Goal: Book appointment/travel/reservation

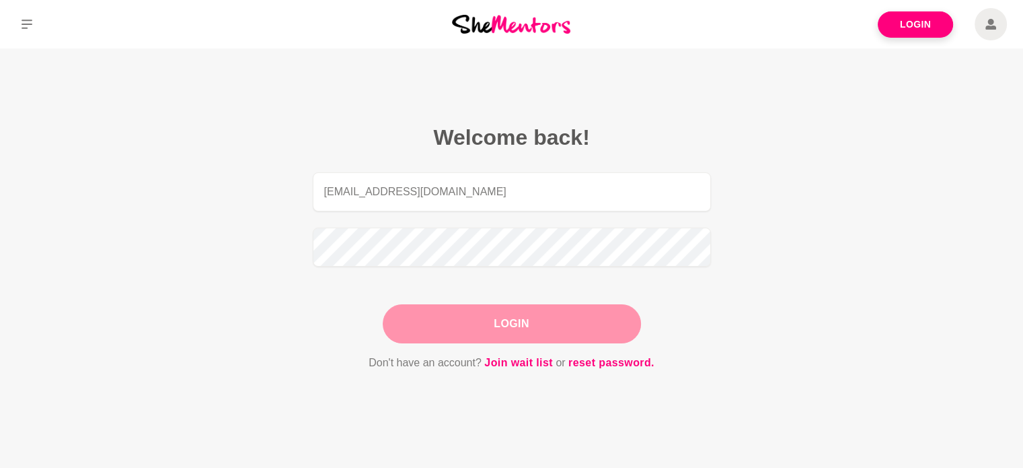
click at [626, 330] on button "Login" at bounding box center [512, 323] width 258 height 39
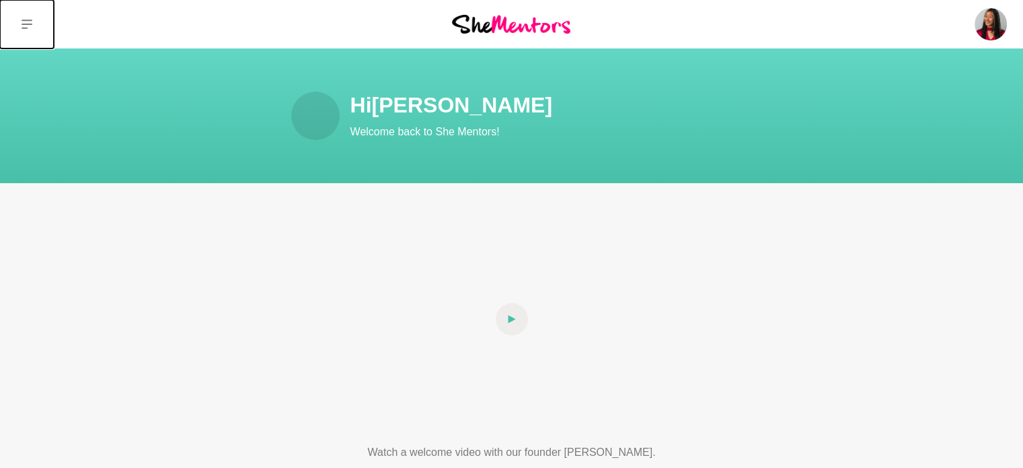
click at [26, 26] on icon at bounding box center [27, 24] width 11 height 11
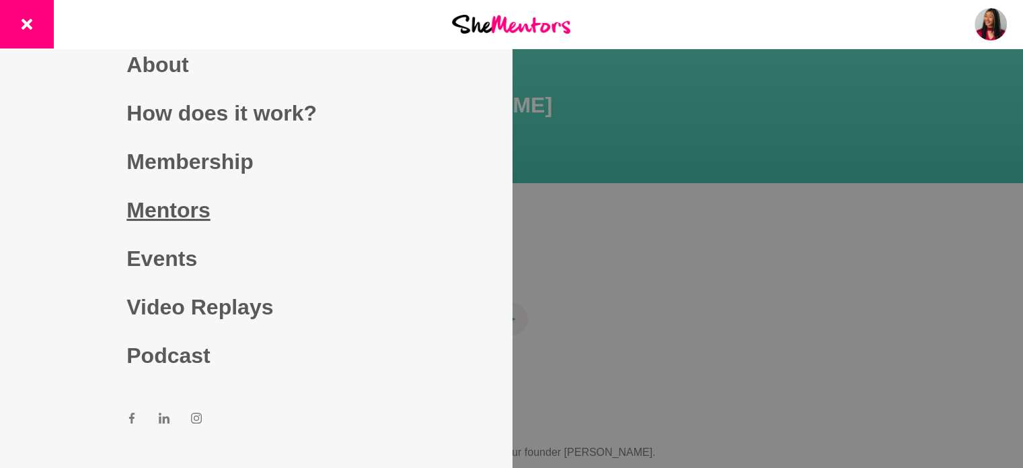
click at [184, 220] on link "Mentors" at bounding box center [255, 210] width 258 height 48
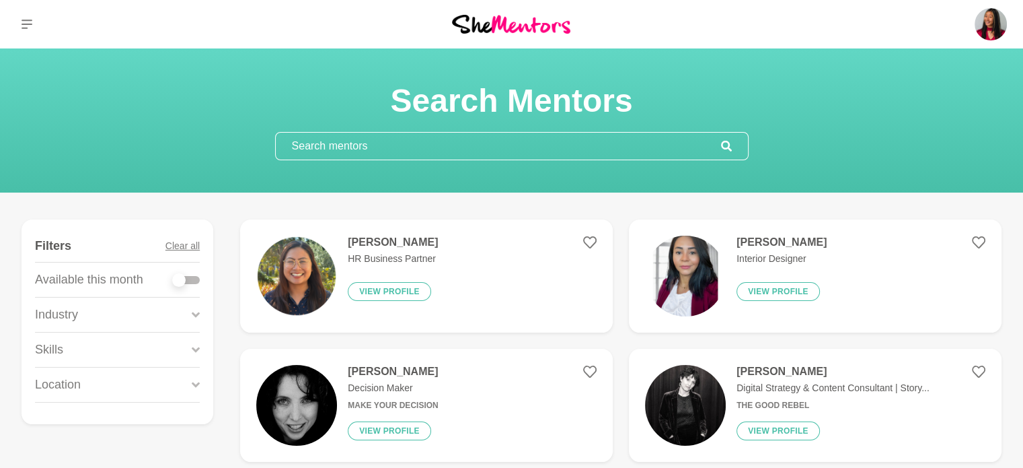
click at [431, 258] on p "HR Business Partner" at bounding box center [393, 259] width 90 height 14
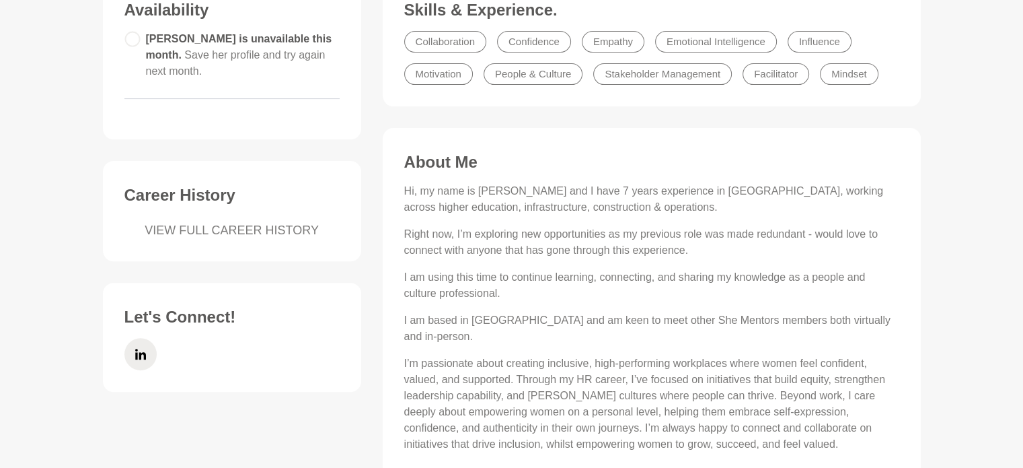
scroll to position [398, 0]
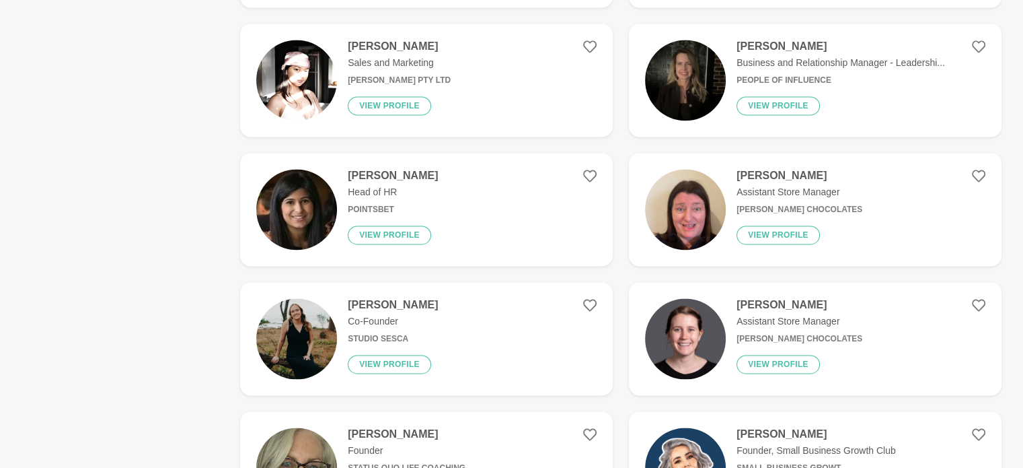
scroll to position [2005, 0]
click at [490, 219] on figure "Aneesha Rao Head of HR PointsBet View profile" at bounding box center [426, 208] width 373 height 113
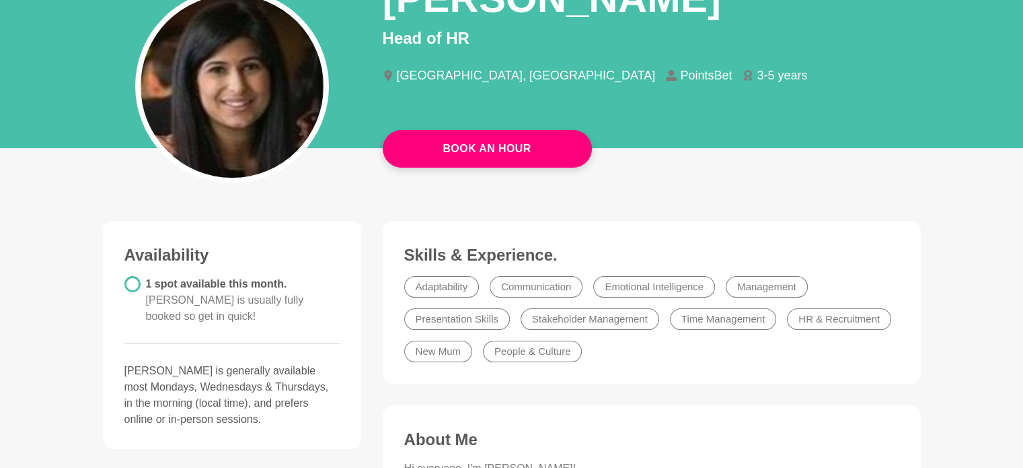
scroll to position [194, 0]
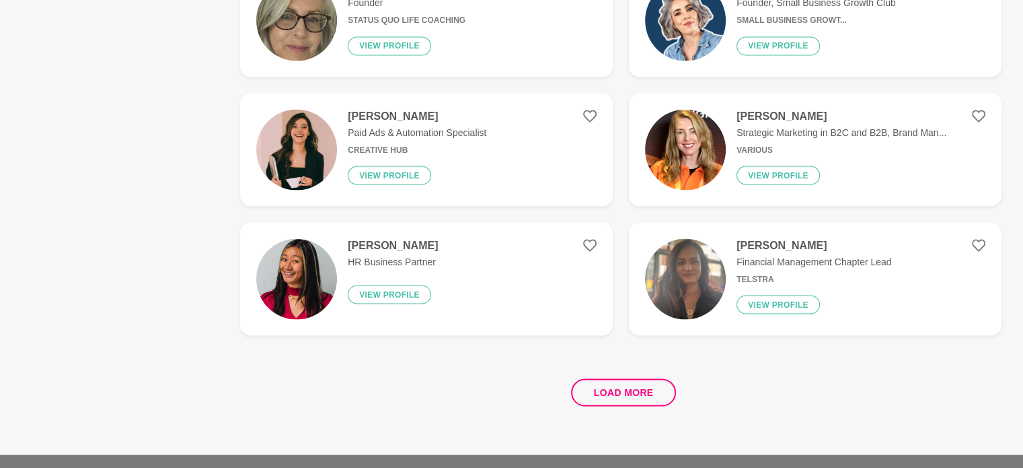
scroll to position [2452, 0]
click at [632, 390] on button "Load more" at bounding box center [624, 392] width 106 height 28
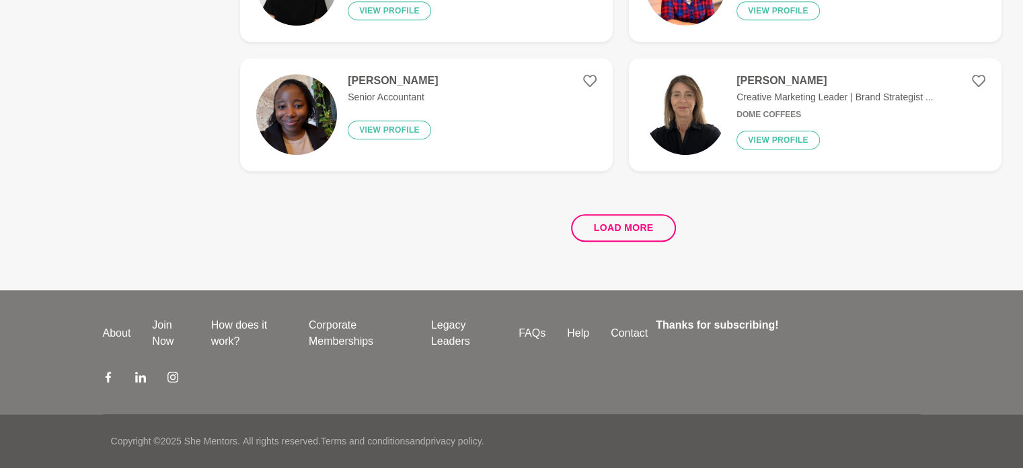
scroll to position [0, 0]
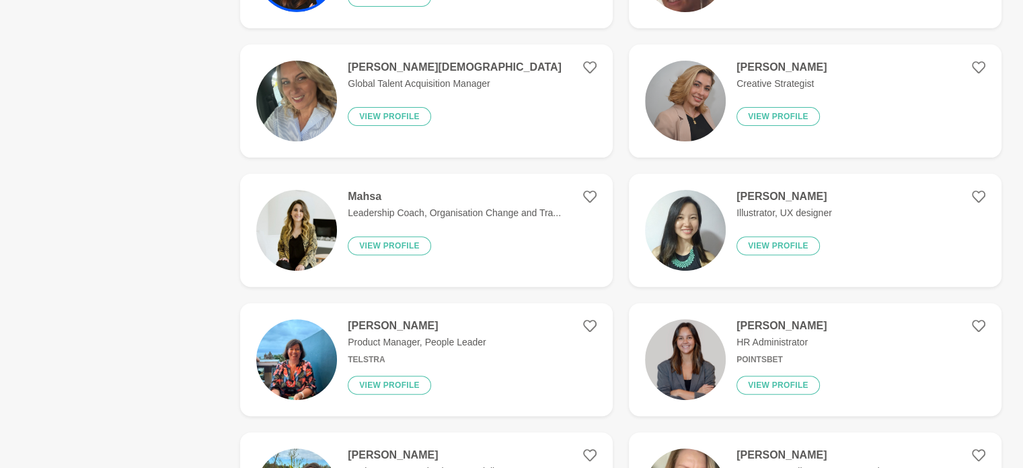
scroll to position [441, 0]
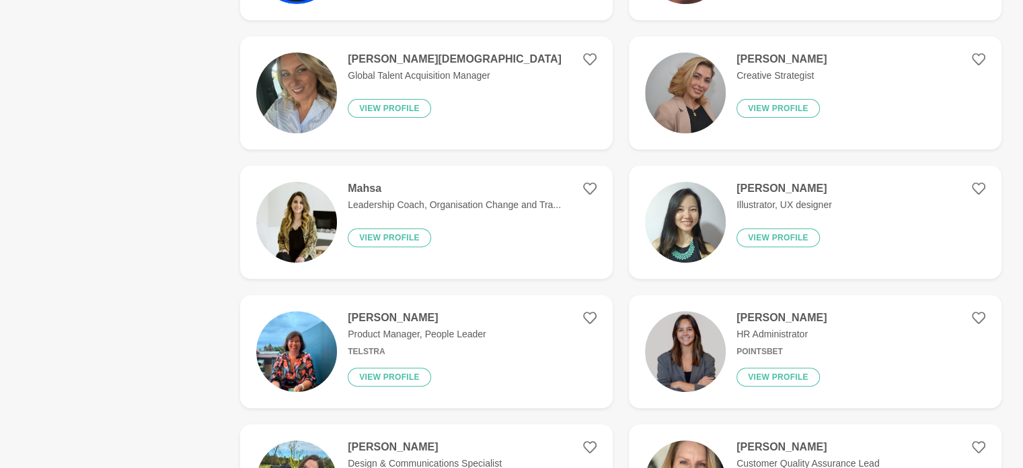
click at [519, 223] on div "Mahsa Leadership Coach, Organisation Change and Tra... View profile" at bounding box center [449, 222] width 224 height 81
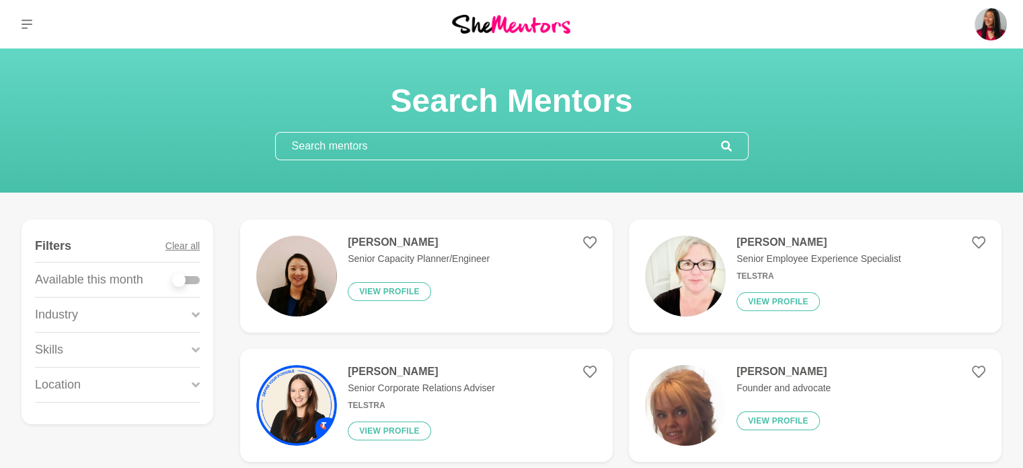
scroll to position [124, 0]
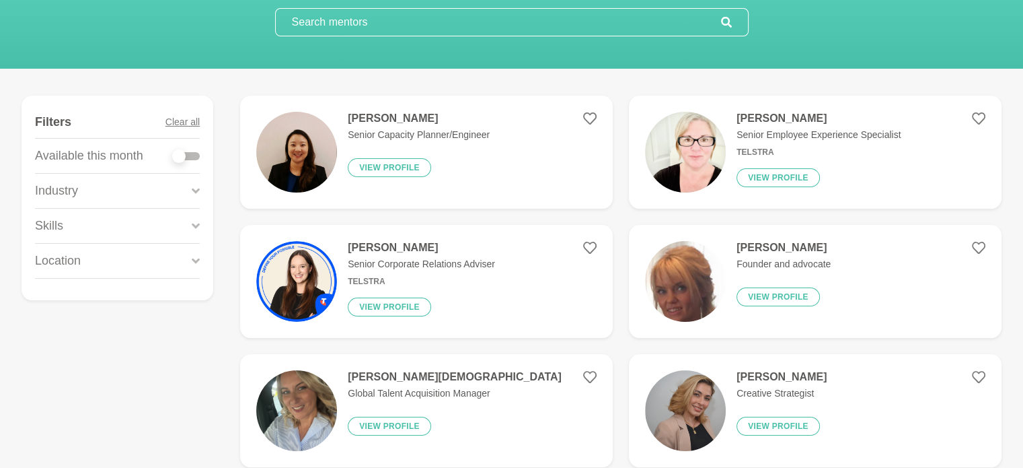
click at [568, 24] on input "text" at bounding box center [498, 22] width 445 height 27
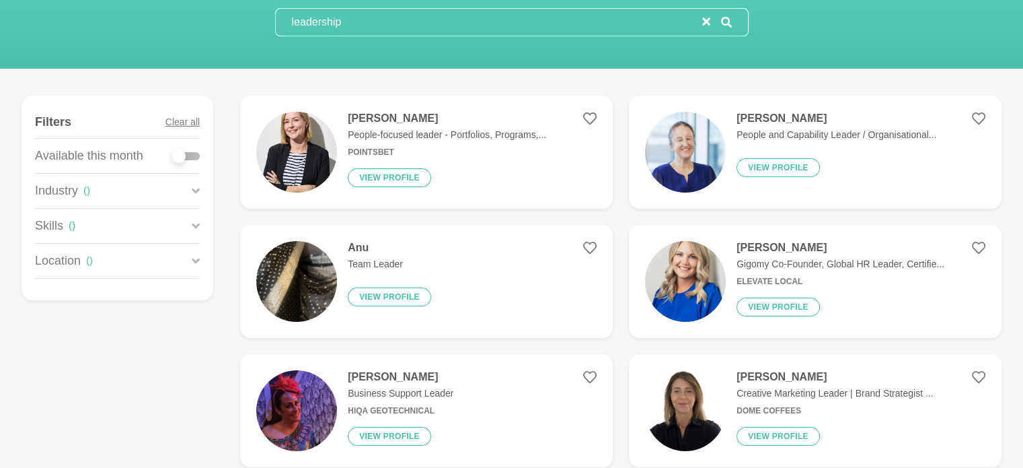
scroll to position [0, 0]
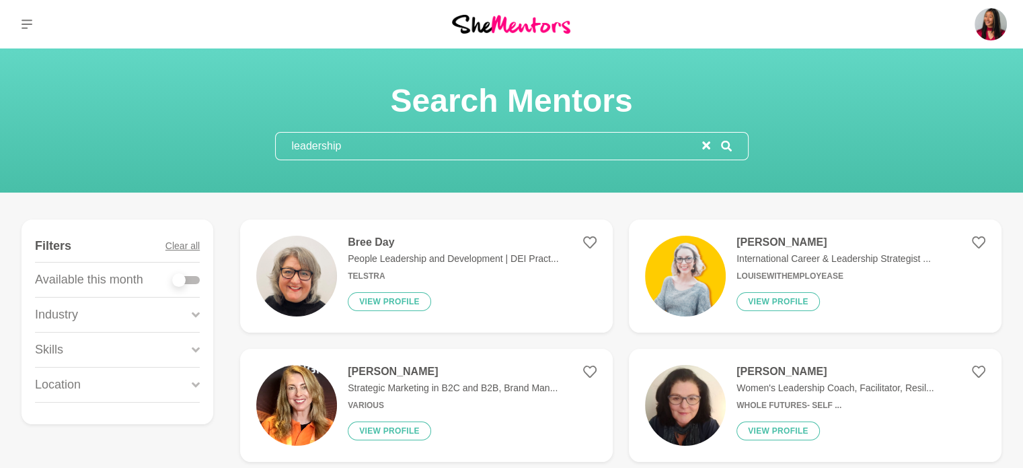
type input "leadership"
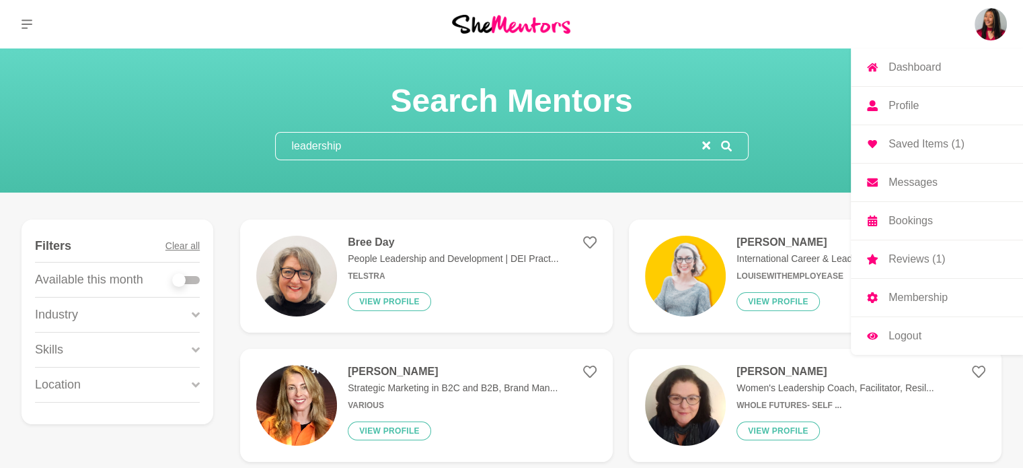
click at [988, 22] on img at bounding box center [991, 24] width 32 height 32
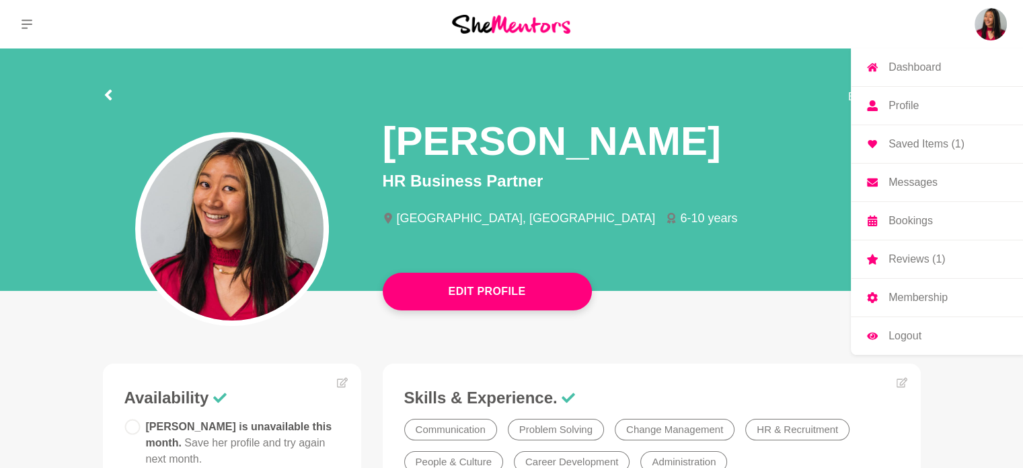
click at [920, 249] on link "Reviews (1)" at bounding box center [937, 259] width 172 height 38
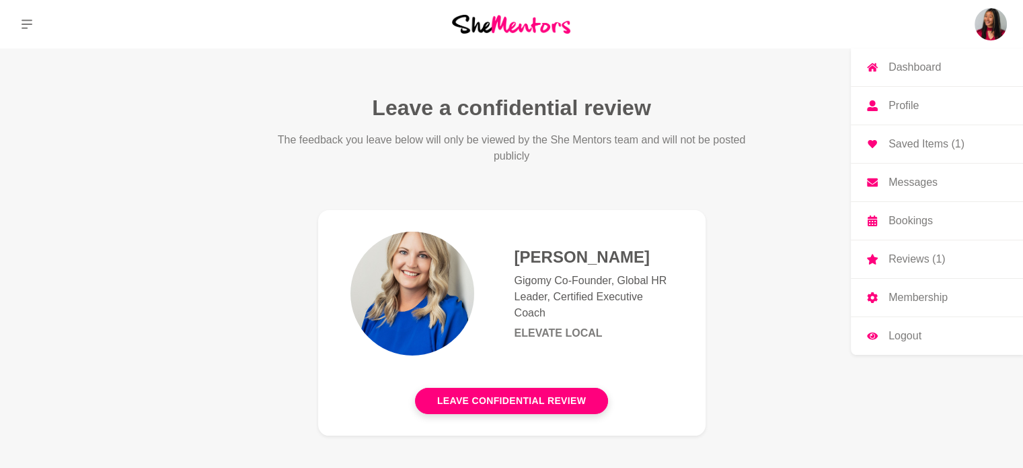
click at [990, 27] on img at bounding box center [991, 24] width 32 height 32
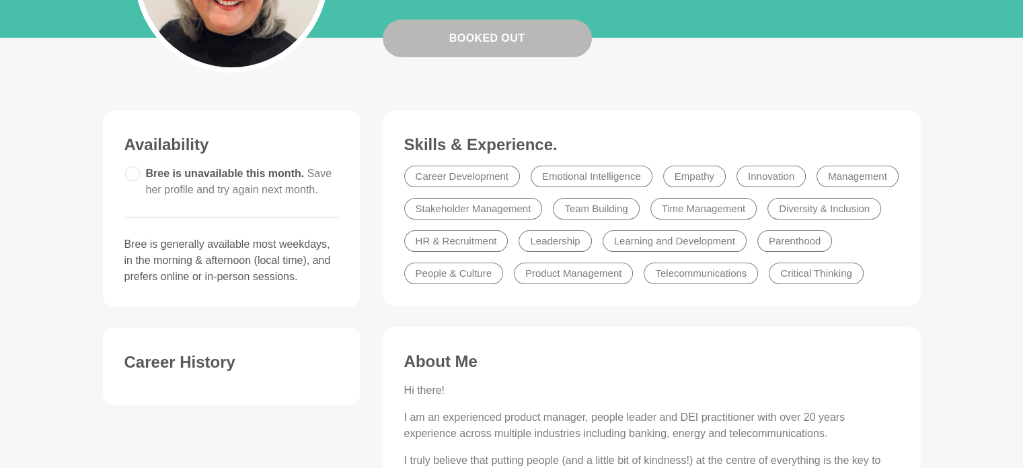
scroll to position [253, 0]
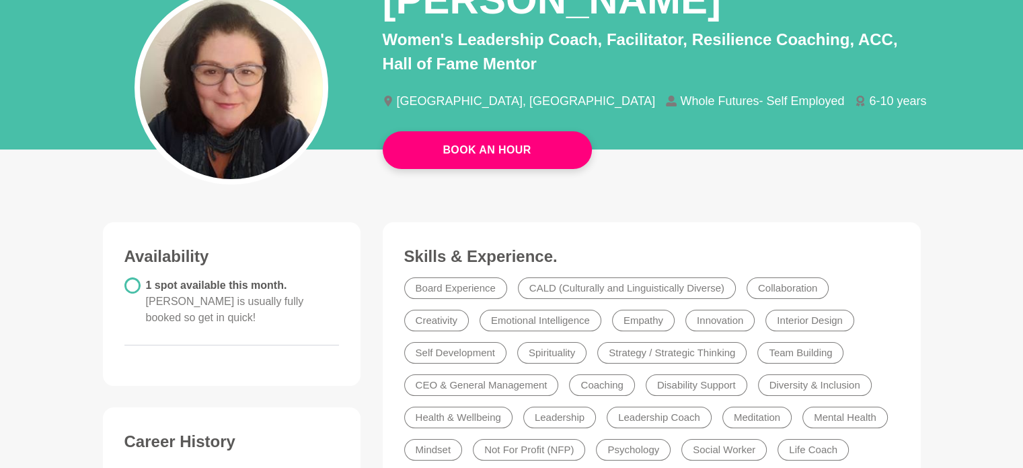
scroll to position [16, 0]
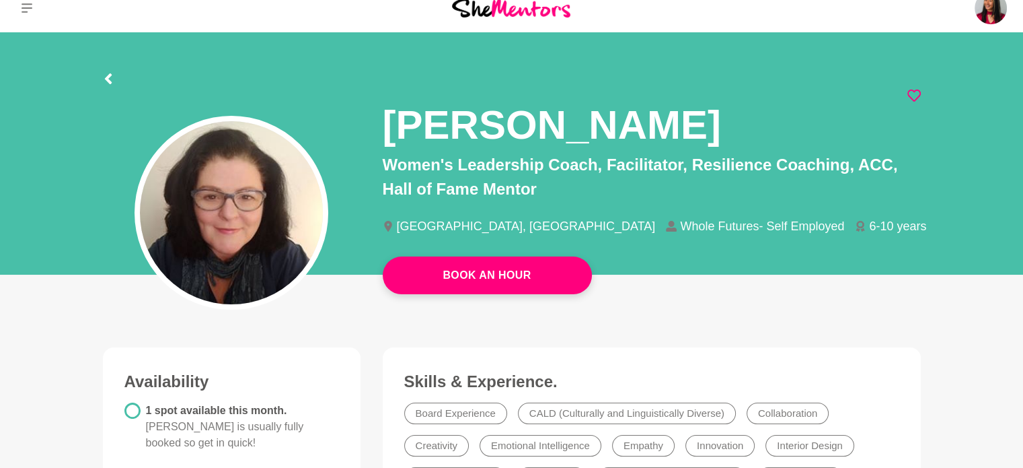
click at [912, 98] on icon at bounding box center [914, 95] width 13 height 13
click at [916, 94] on icon at bounding box center [914, 95] width 13 height 13
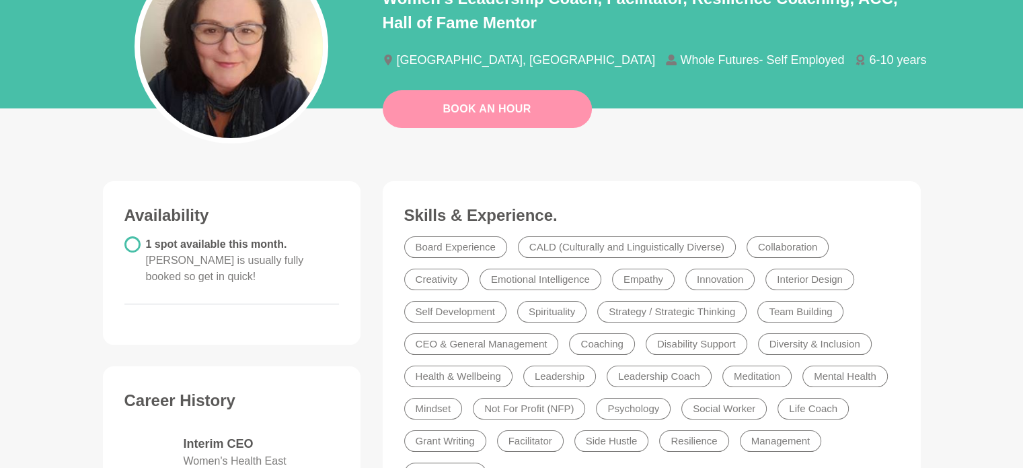
scroll to position [179, 0]
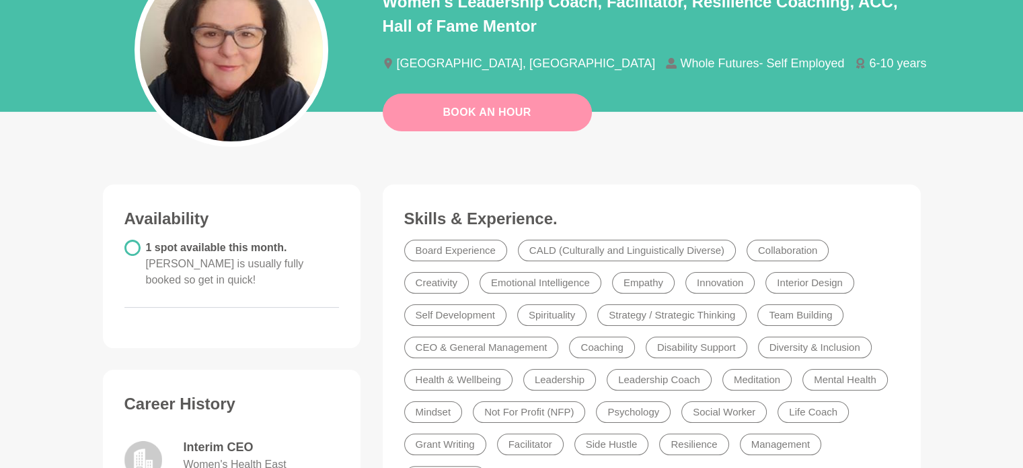
click at [510, 122] on link "Book An Hour" at bounding box center [487, 113] width 209 height 38
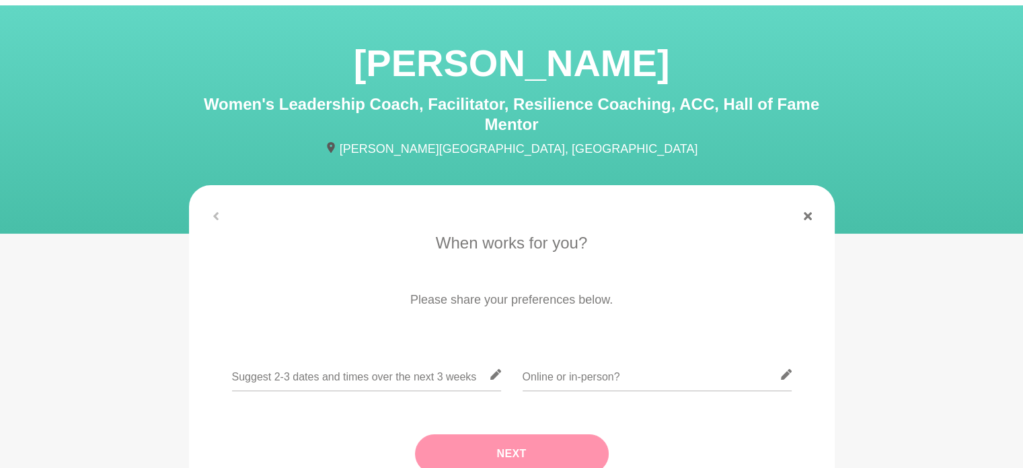
scroll to position [44, 0]
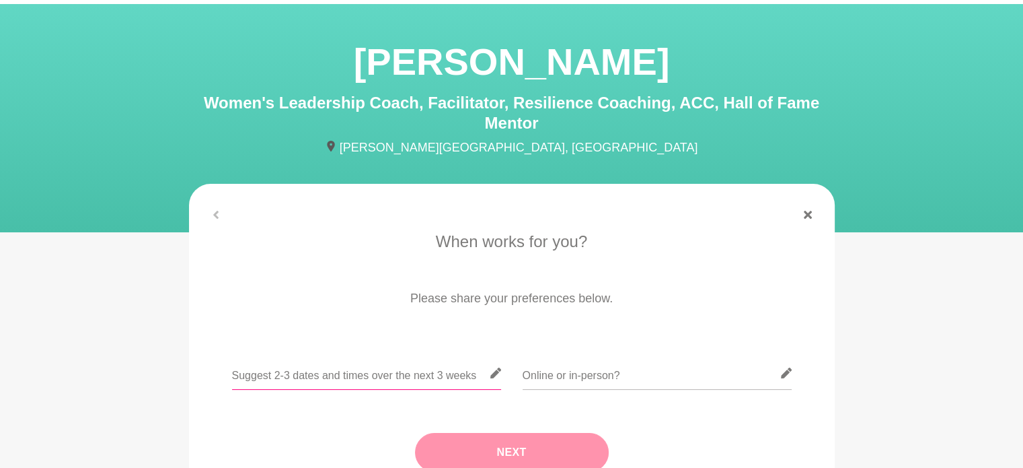
click at [395, 371] on input "text" at bounding box center [366, 373] width 269 height 33
click at [638, 375] on input "text" at bounding box center [657, 373] width 269 height 33
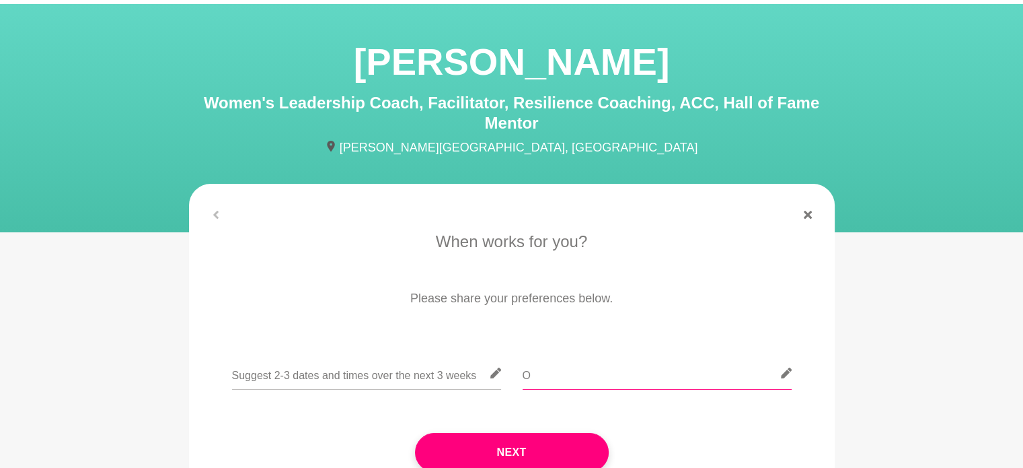
click at [638, 375] on input "O" at bounding box center [657, 373] width 269 height 33
type input "Online"
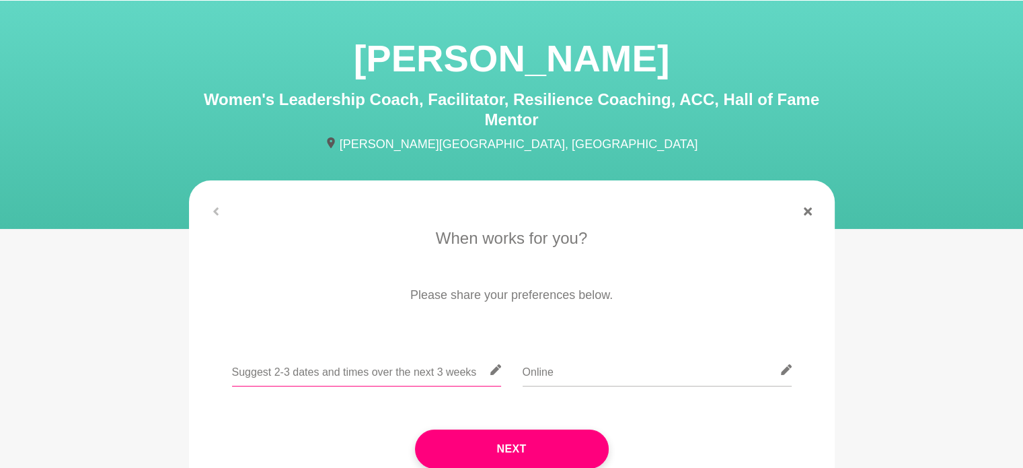
click at [441, 378] on input "text" at bounding box center [366, 369] width 269 height 33
click at [476, 365] on input "Generally can be available approximately after 4pm on Weekdays" at bounding box center [366, 369] width 269 height 33
click at [489, 371] on input "Generally can be available approximately after 4pm on Weekdays ." at bounding box center [366, 369] width 269 height 33
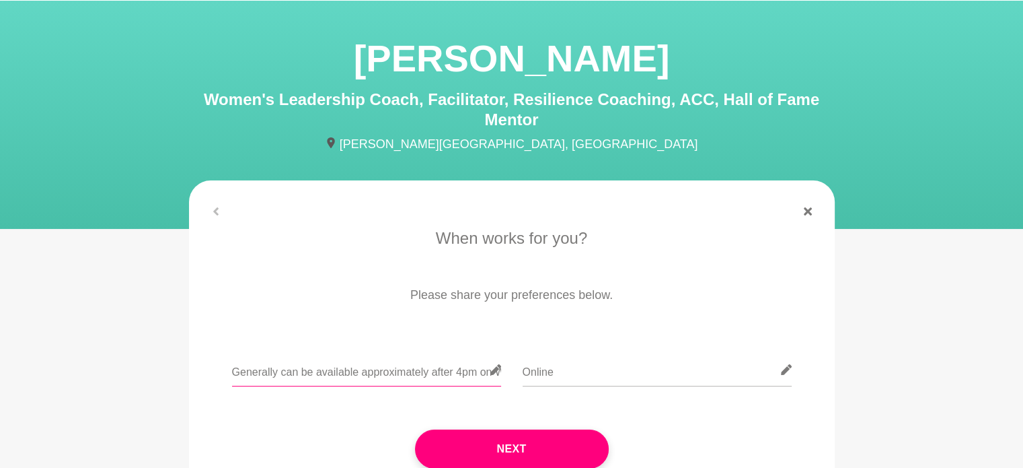
click at [420, 373] on input "Generally can be available approximately after 4pm on Weekdays (NZ Time) Or Sat…" at bounding box center [366, 369] width 269 height 33
drag, startPoint x: 283, startPoint y: 371, endPoint x: 172, endPoint y: 357, distance: 111.8
click at [172, 357] on section "When works for you? Please share your preferences below. Generally can be avail…" at bounding box center [512, 365] width 689 height 370
drag, startPoint x: 271, startPoint y: 369, endPoint x: 191, endPoint y: 371, distance: 80.1
click at [191, 371] on div "When works for you? Please share your preferences below. Can be available appro…" at bounding box center [512, 362] width 646 height 272
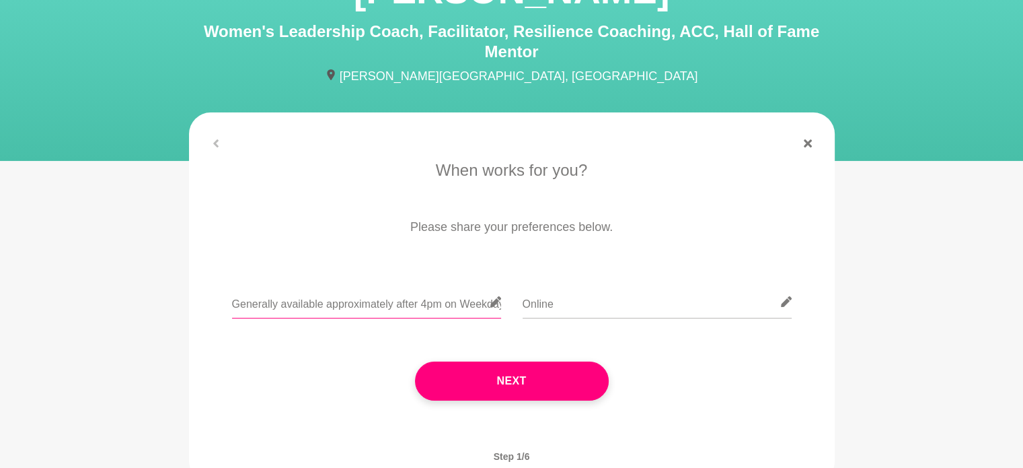
scroll to position [116, 0]
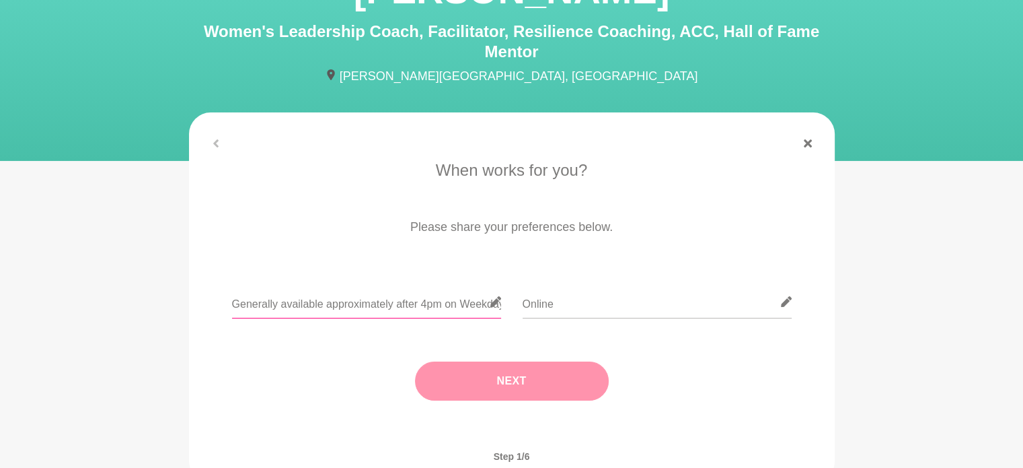
type input "Generally available approximately after 4pm on Weekdays (NZ Time) Or Saturday m…"
click at [519, 390] on button "Next" at bounding box center [512, 380] width 194 height 39
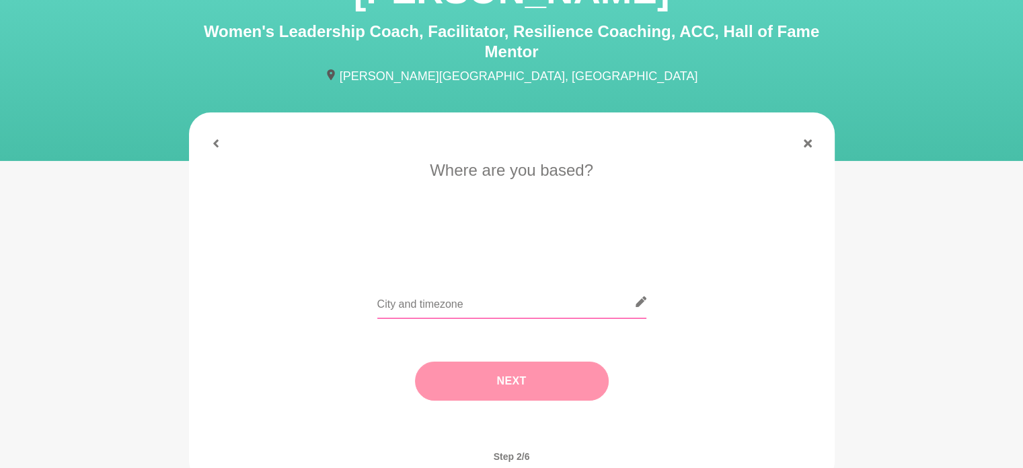
click at [511, 301] on input "text" at bounding box center [511, 301] width 269 height 33
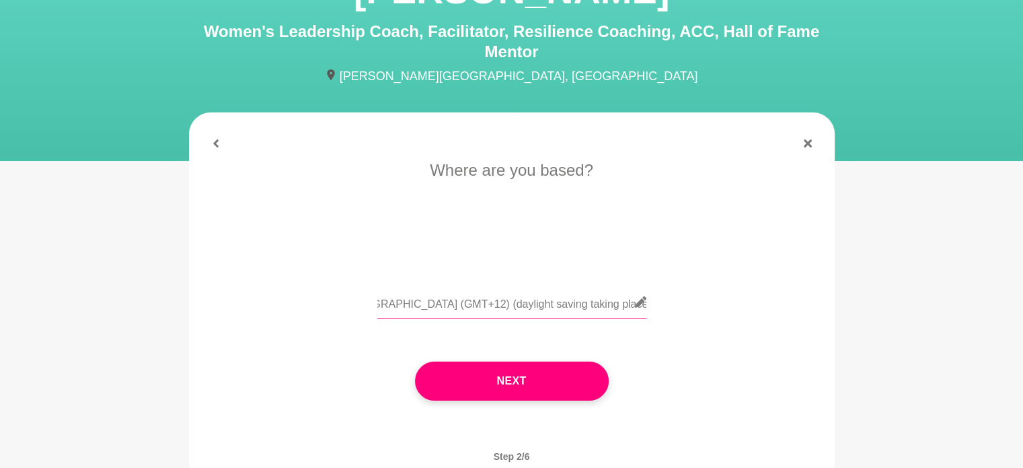
scroll to position [0, 35]
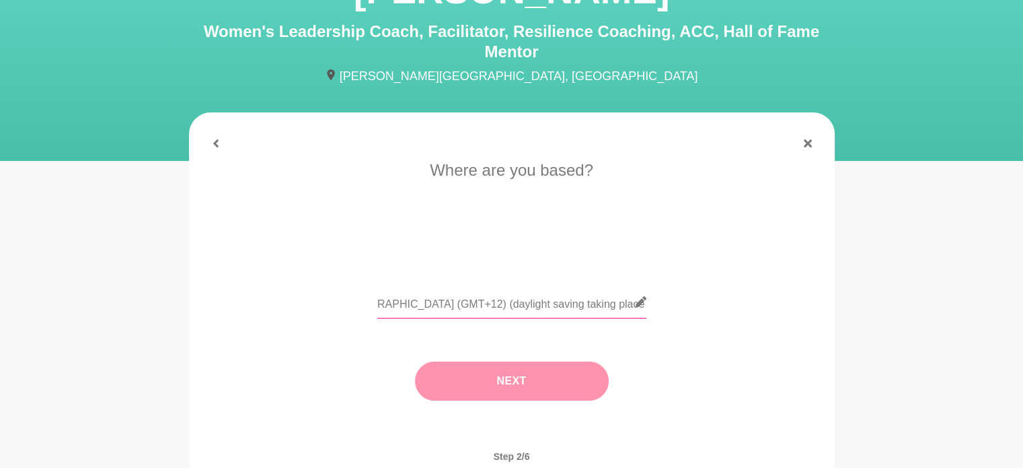
type input "Auckland (GMT+12) (daylight saving taking place this weekend)"
click at [515, 367] on button "Next" at bounding box center [512, 380] width 194 height 39
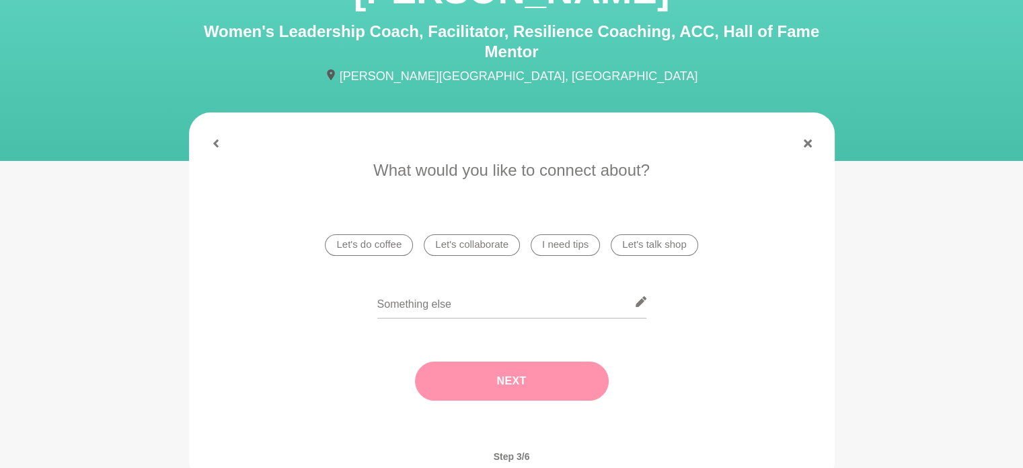
click at [579, 252] on li "I need tips" at bounding box center [565, 245] width 69 height 22
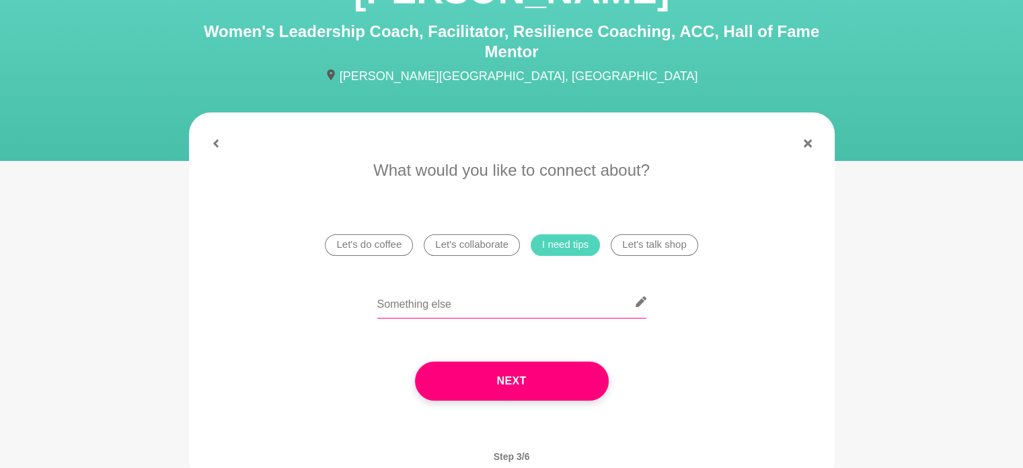
click at [558, 295] on input "text" at bounding box center [511, 301] width 269 height 33
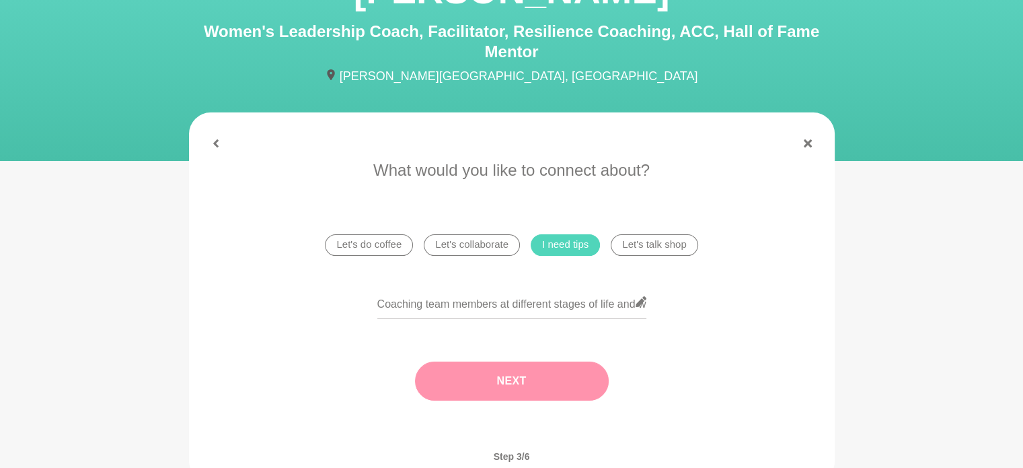
click at [575, 375] on button "Next" at bounding box center [512, 380] width 194 height 39
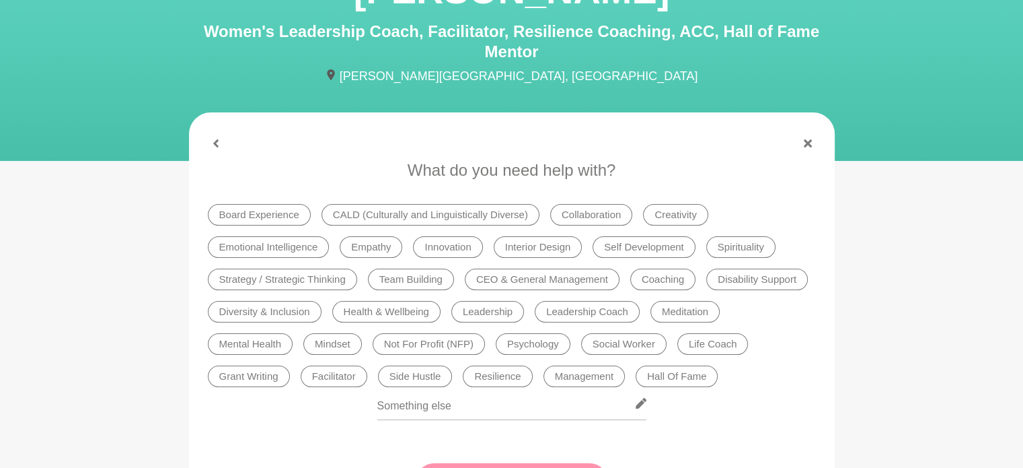
click at [423, 280] on li "Team Building" at bounding box center [411, 279] width 86 height 22
click at [503, 311] on li "Leadership" at bounding box center [487, 312] width 73 height 22
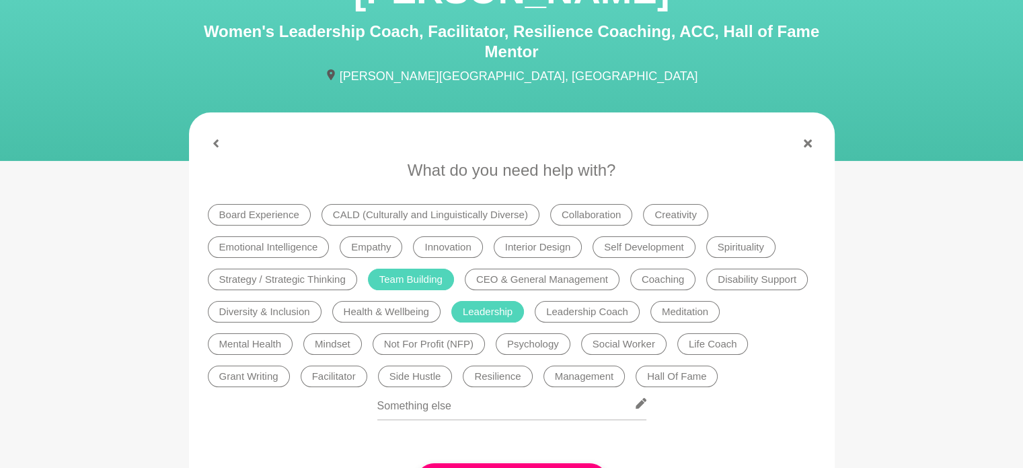
click at [544, 377] on li "Management" at bounding box center [585, 376] width 82 height 22
click at [657, 277] on li "Coaching" at bounding box center [662, 279] width 65 height 22
click at [301, 370] on li "Facilitator" at bounding box center [334, 376] width 67 height 22
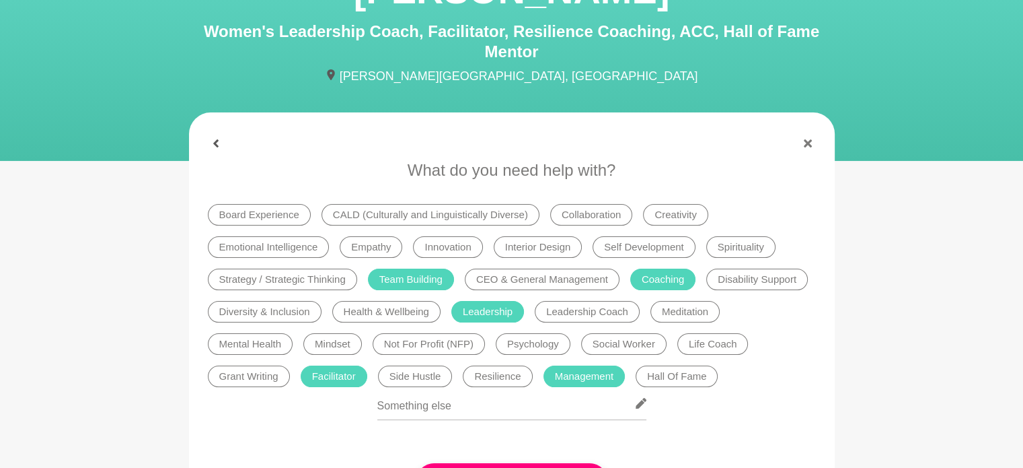
click at [215, 144] on icon at bounding box center [215, 143] width 5 height 8
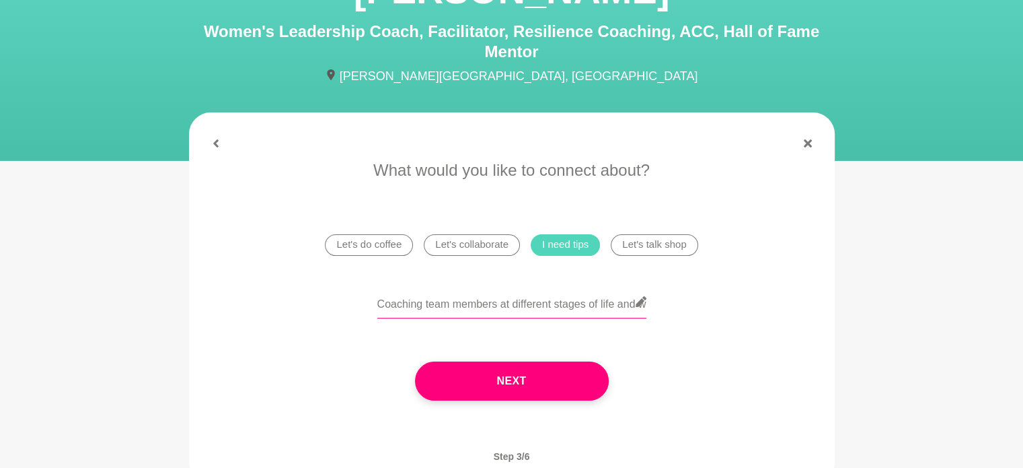
click at [611, 299] on input "Coaching team members at different stages of life and ways to support." at bounding box center [511, 301] width 269 height 33
click at [484, 309] on input "Coaching team members at different stages of life and ways to support. If there…" at bounding box center [511, 301] width 269 height 33
drag, startPoint x: 436, startPoint y: 314, endPoint x: 609, endPoint y: 316, distance: 172.9
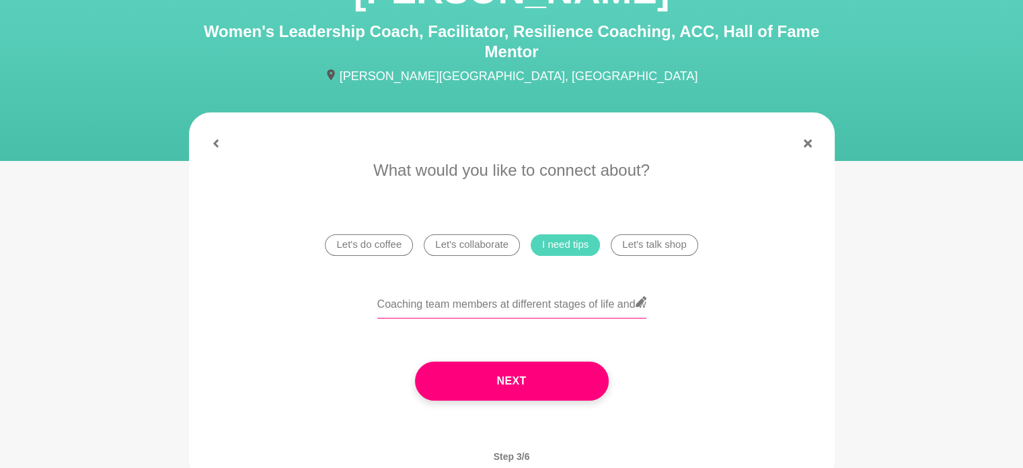
click at [609, 316] on input "Coaching team members at different stages of life and ways to support. If there…" at bounding box center [511, 301] width 269 height 33
click at [614, 303] on input "Coaching team members at different stages of life and ways to support. If there…" at bounding box center [511, 301] width 269 height 33
drag, startPoint x: 614, startPoint y: 303, endPoint x: 758, endPoint y: 312, distance: 144.3
click at [758, 312] on div "Coaching team members at different stages of life and ways to support given the…" at bounding box center [512, 309] width 608 height 49
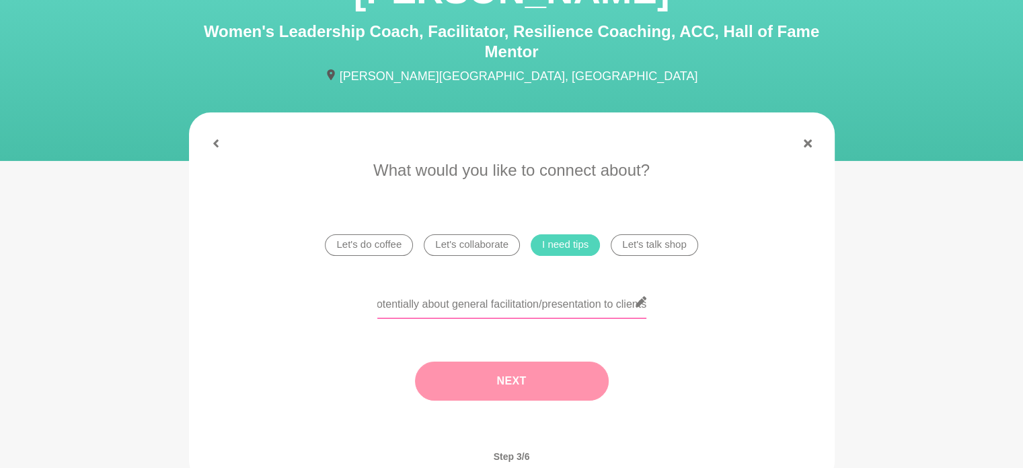
type input "Coaching team members at different stages of life and ways to support given the…"
click at [594, 373] on button "Next" at bounding box center [512, 380] width 194 height 39
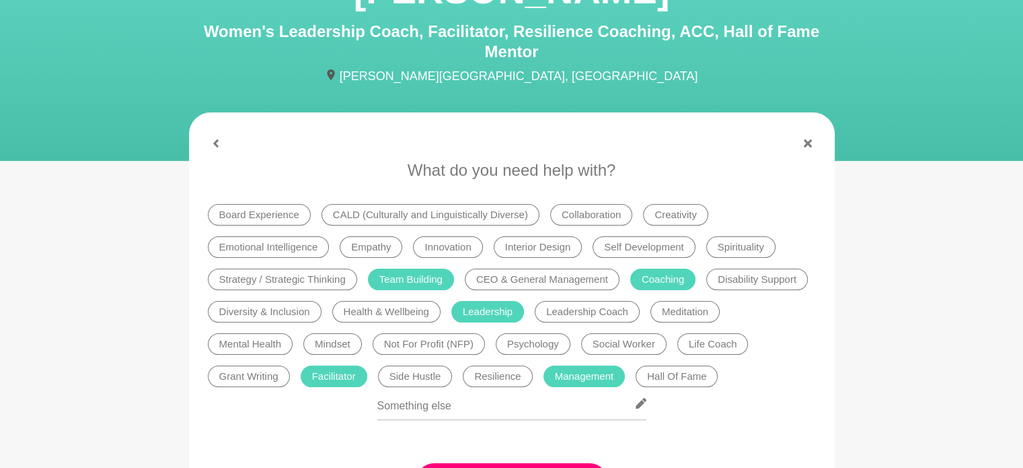
scroll to position [248, 0]
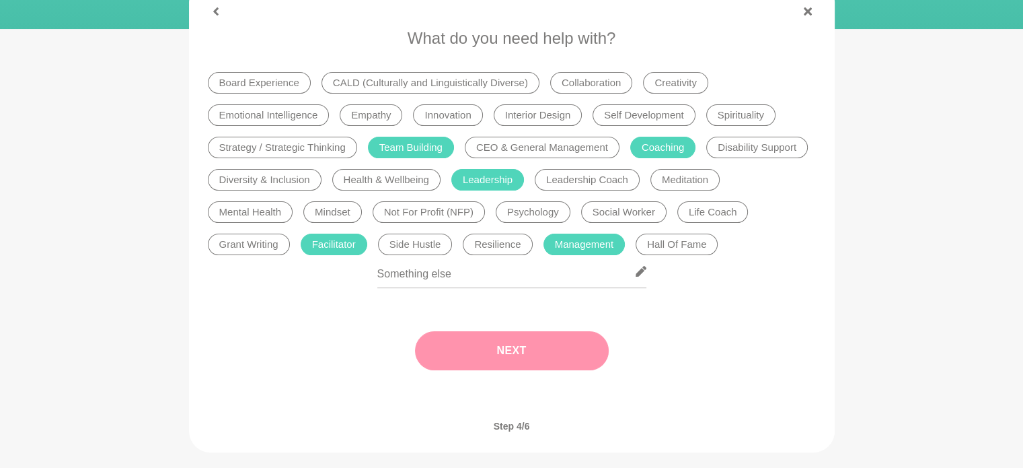
click at [566, 357] on button "Next" at bounding box center [512, 350] width 194 height 39
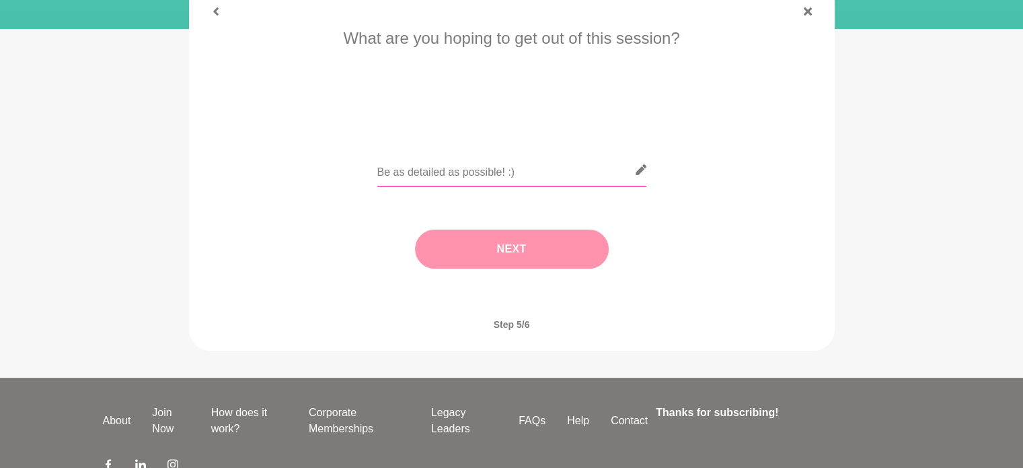
click at [549, 174] on input "text" at bounding box center [511, 169] width 269 height 33
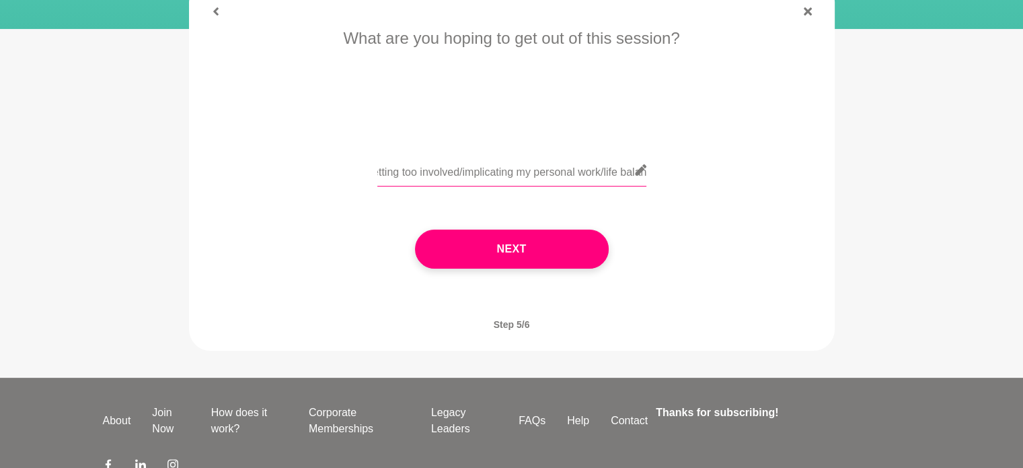
scroll to position [0, 470]
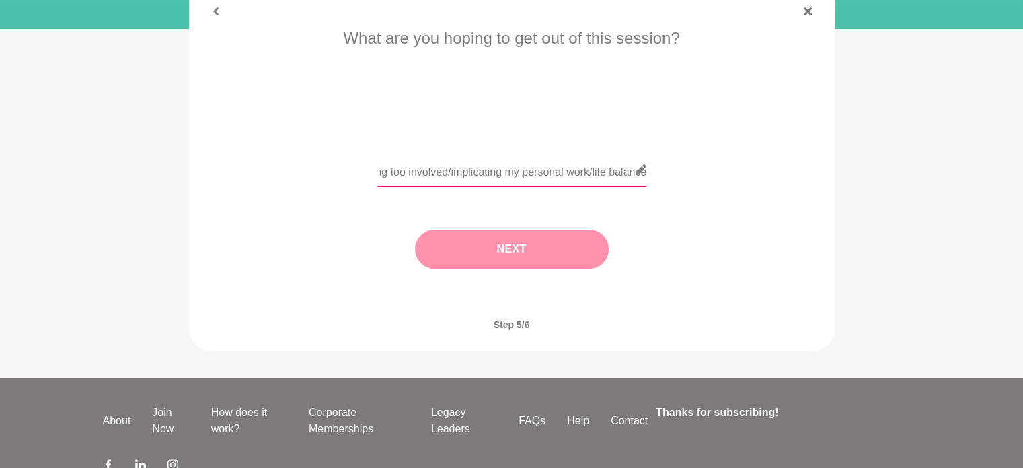
type input "Tips/ideas on how to support my colleagues and help them on their journey witho…"
click at [547, 234] on button "Next" at bounding box center [512, 248] width 194 height 39
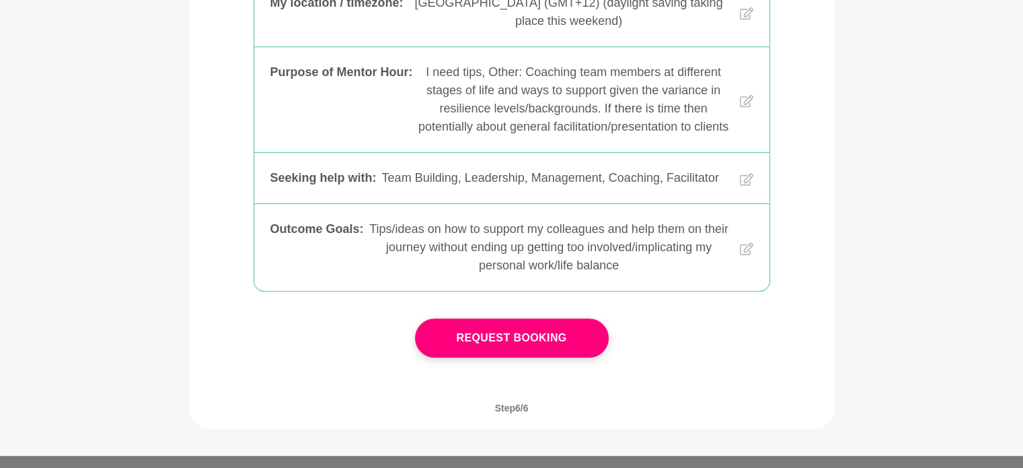
scroll to position [412, 0]
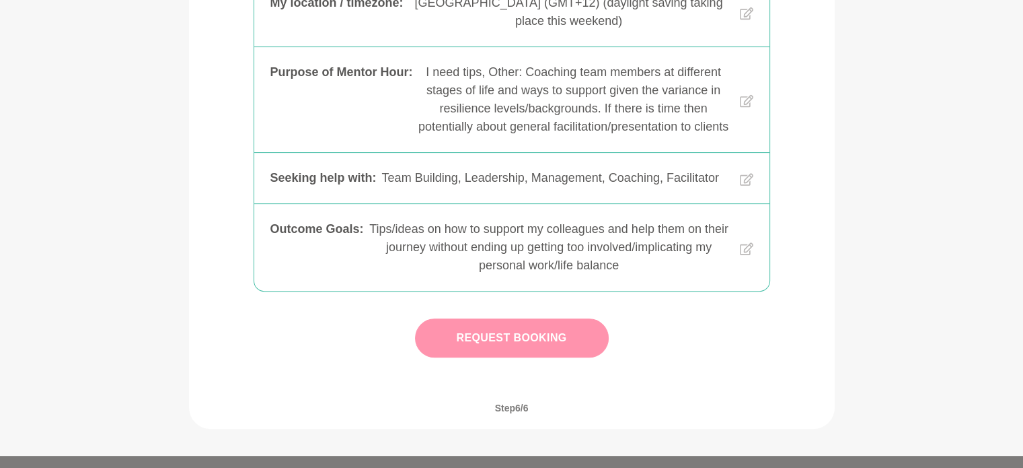
click at [530, 357] on button "Request Booking" at bounding box center [512, 337] width 194 height 39
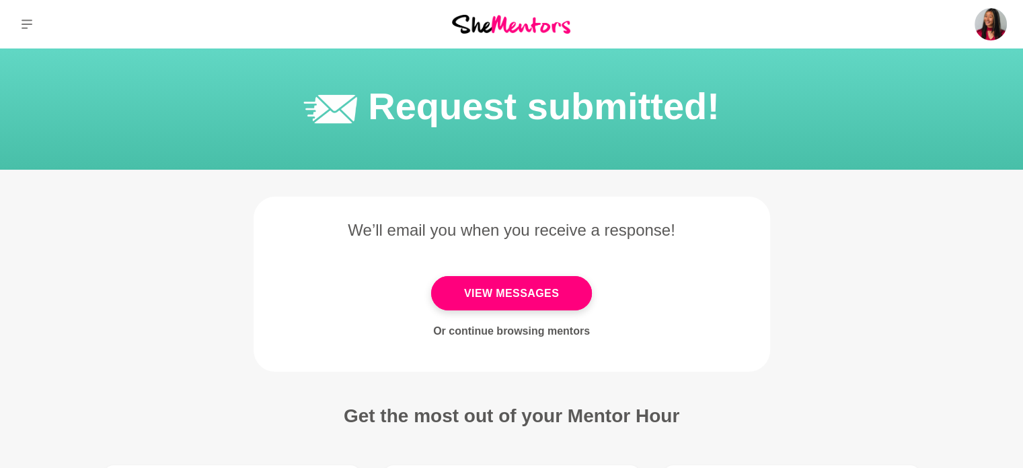
scroll to position [2, 0]
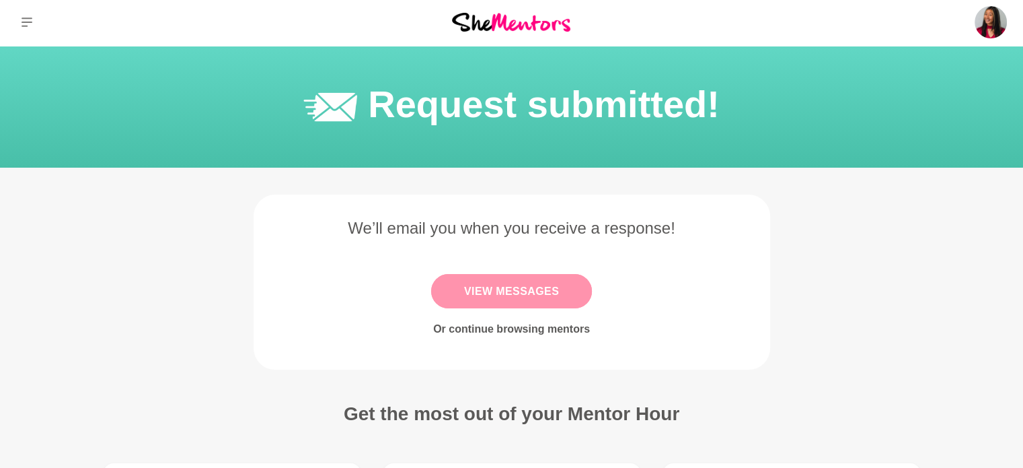
click at [573, 297] on link "View Messages" at bounding box center [511, 291] width 161 height 34
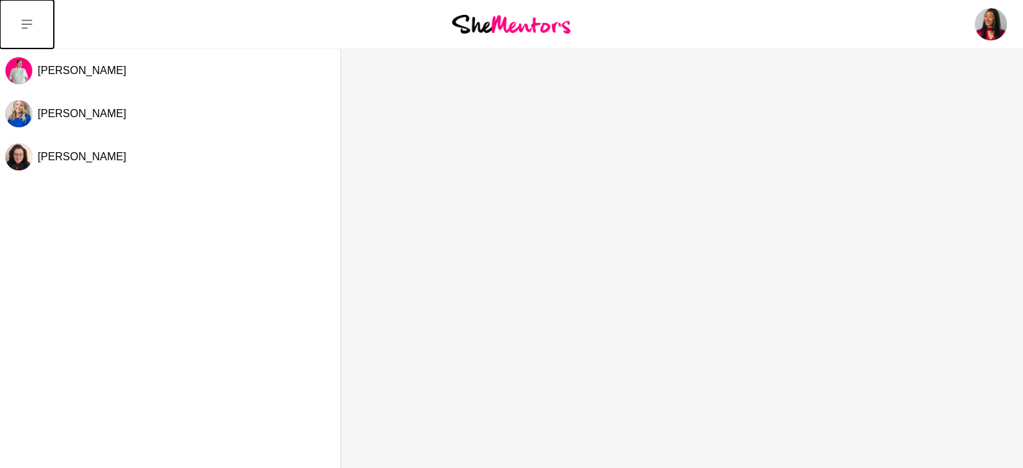
click at [24, 28] on icon at bounding box center [27, 24] width 11 height 9
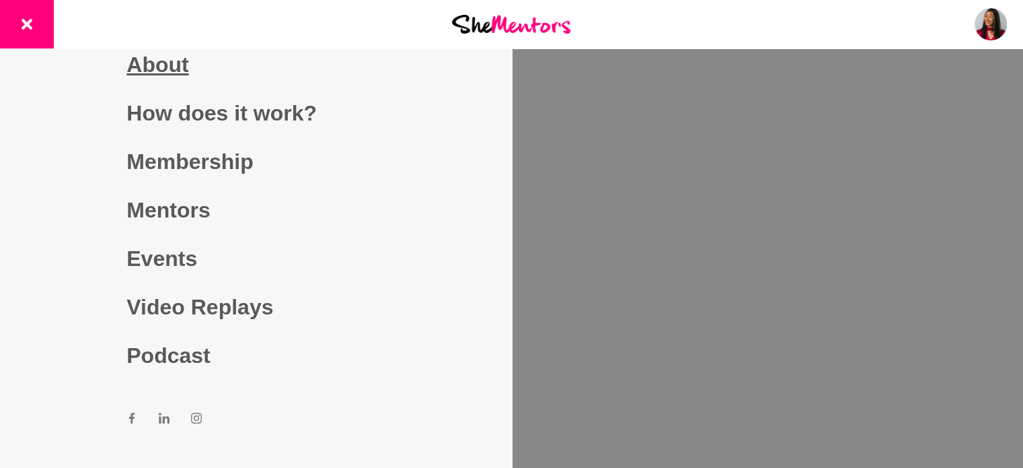
click at [186, 62] on link "About" at bounding box center [255, 64] width 258 height 48
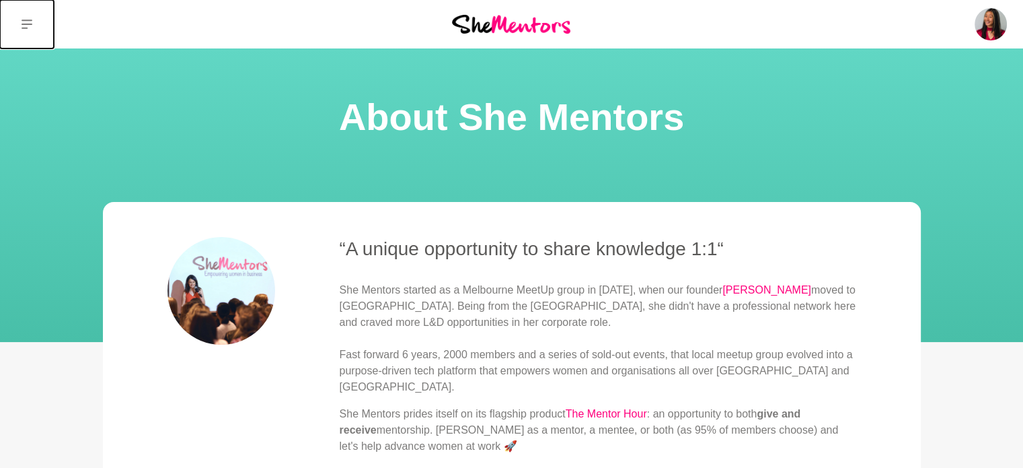
click at [16, 43] on button at bounding box center [27, 24] width 54 height 48
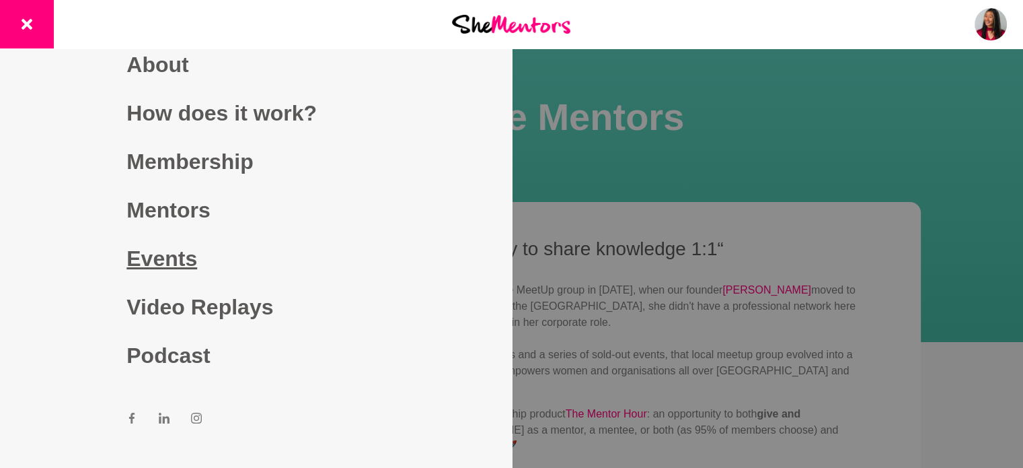
click at [164, 247] on link "Events" at bounding box center [255, 258] width 258 height 48
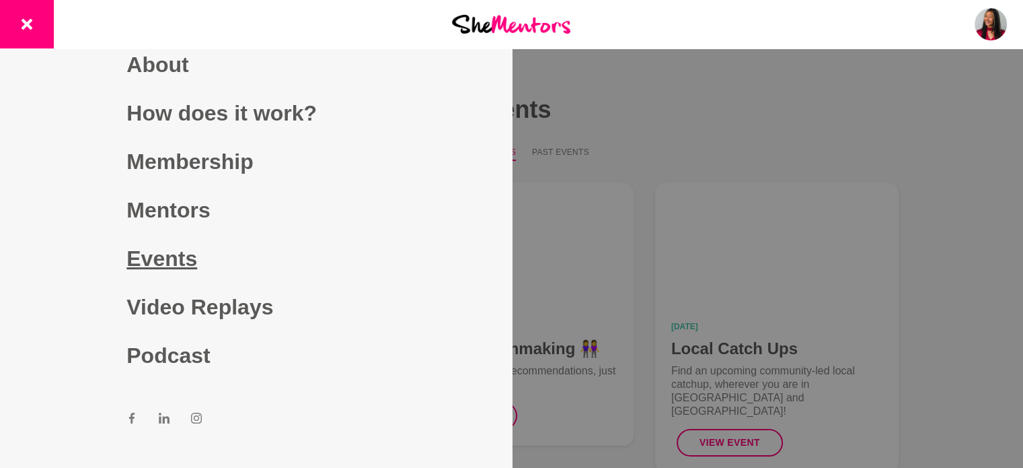
click at [164, 254] on img at bounding box center [247, 256] width 212 height 116
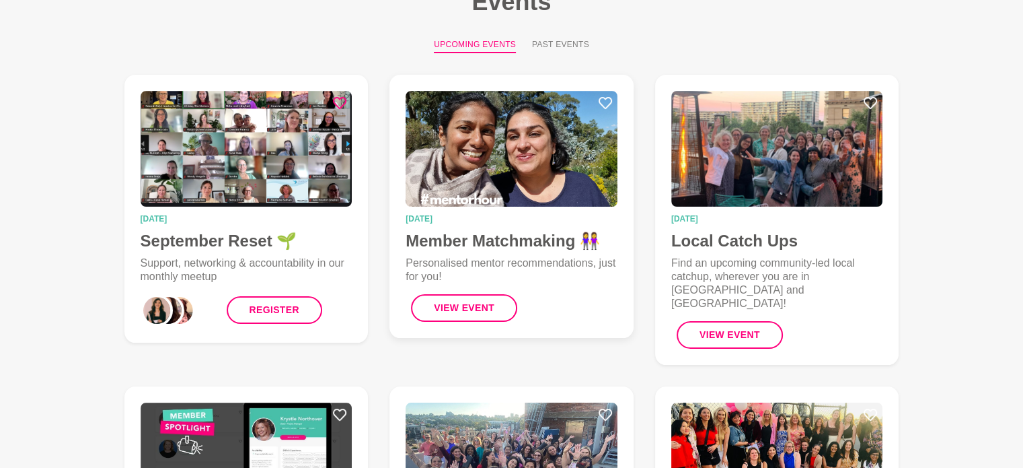
scroll to position [126, 0]
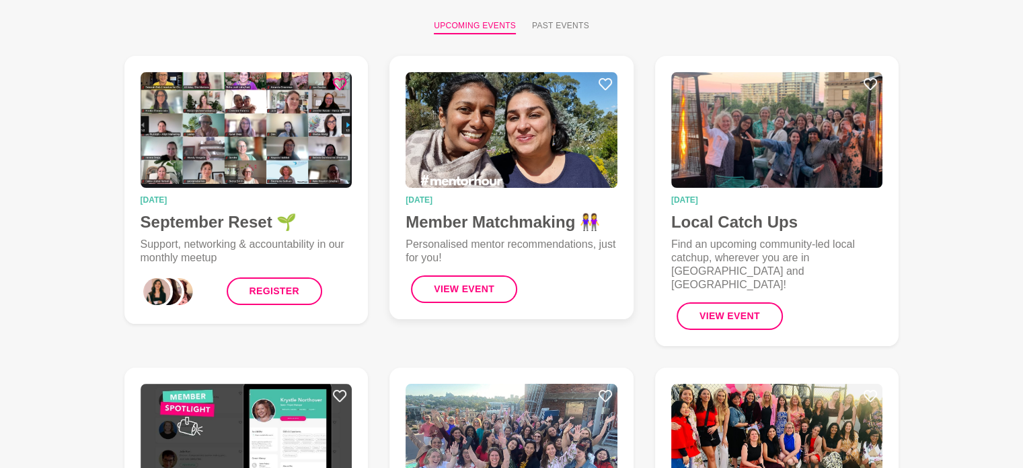
click at [446, 238] on p "Personalised mentor recommendations, just for you!" at bounding box center [512, 251] width 212 height 27
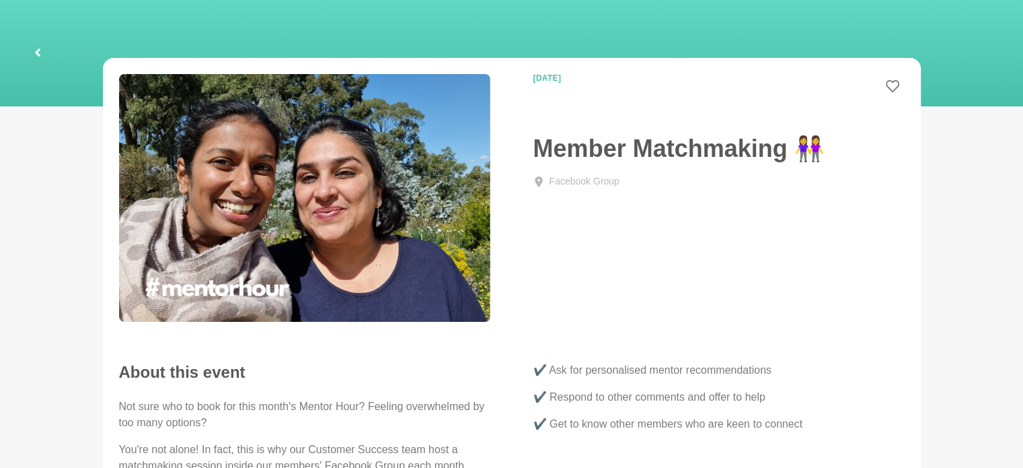
scroll to position [50, 0]
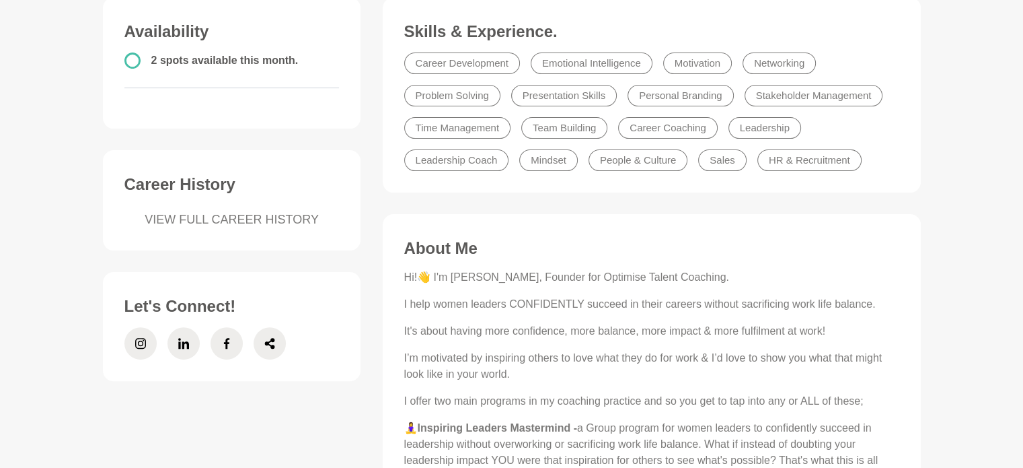
scroll to position [361, 0]
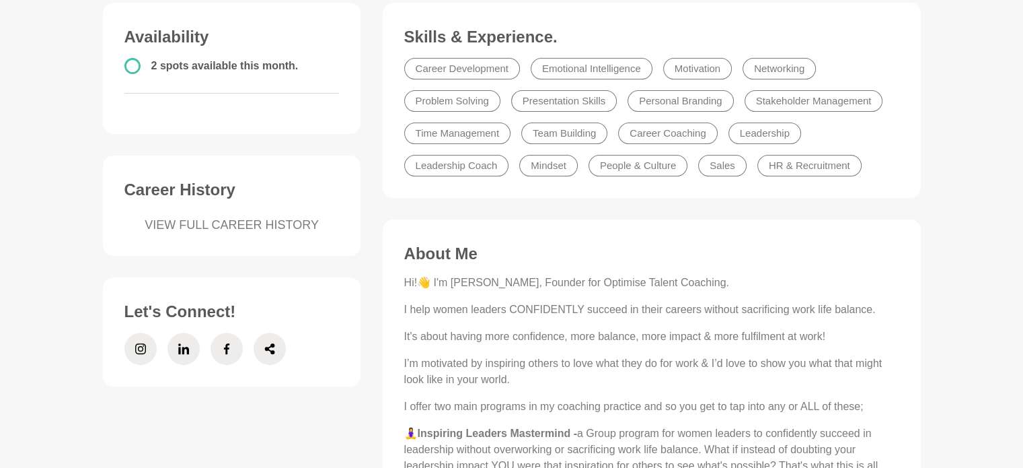
click at [298, 216] on link "VIEW FULL CAREER HISTORY" at bounding box center [231, 225] width 215 height 18
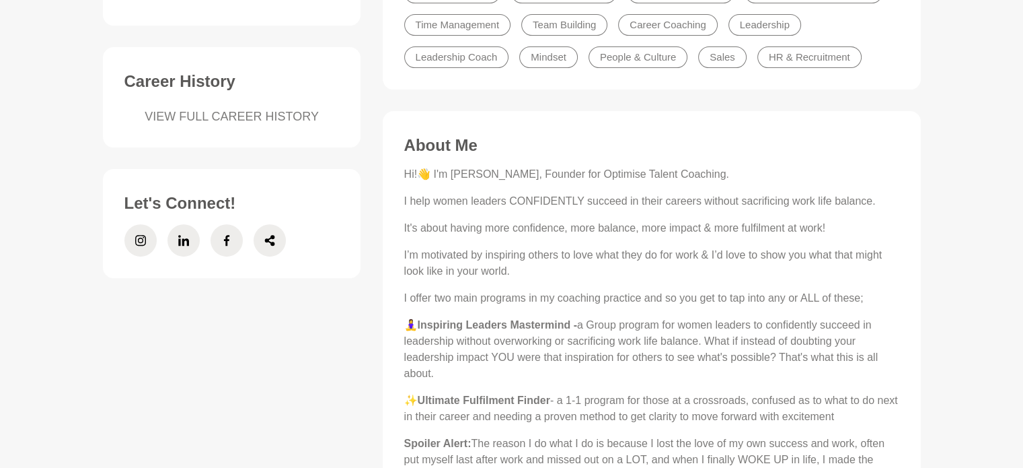
scroll to position [468, 0]
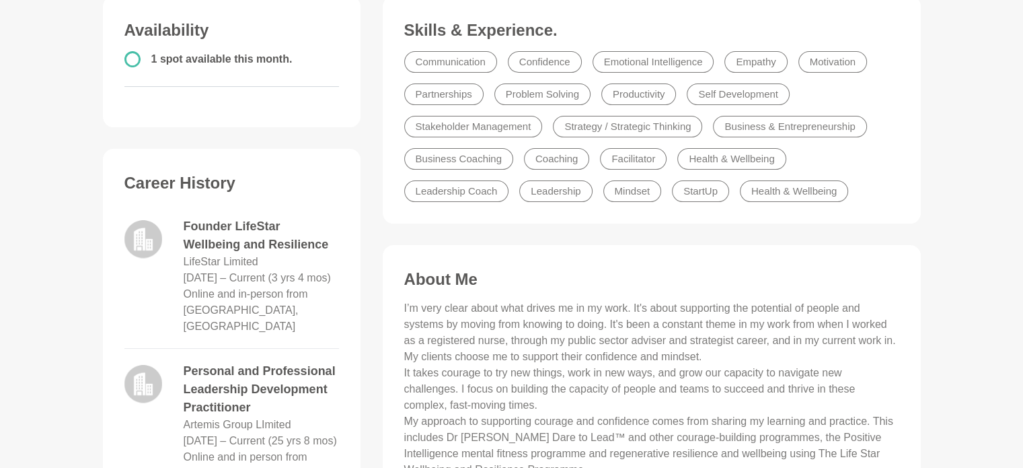
scroll to position [368, 0]
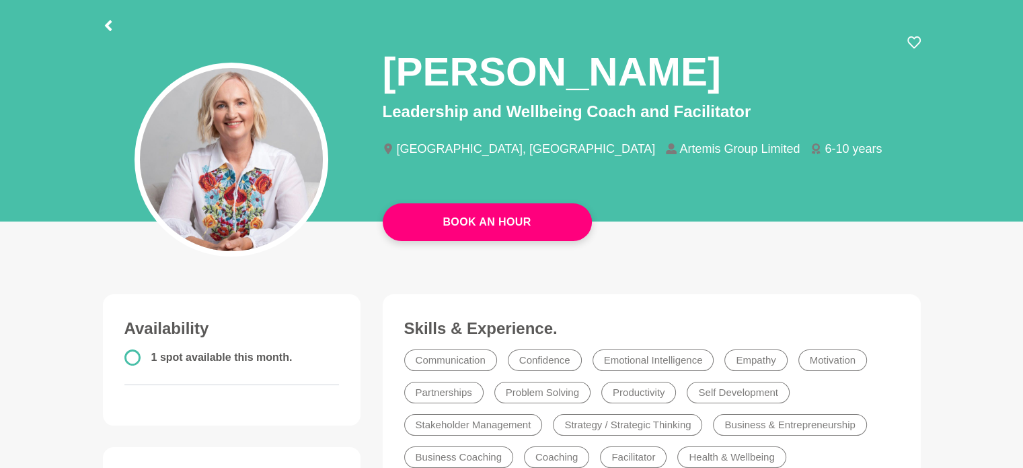
scroll to position [144, 0]
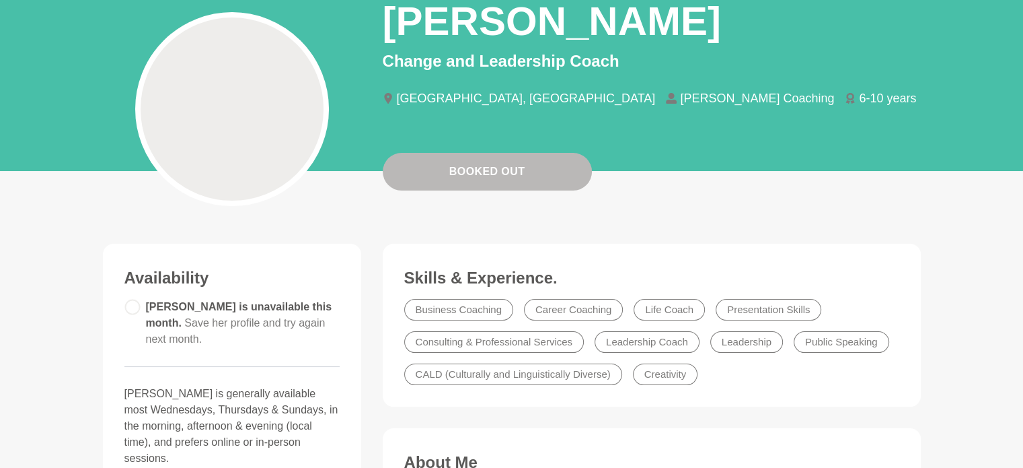
scroll to position [122, 0]
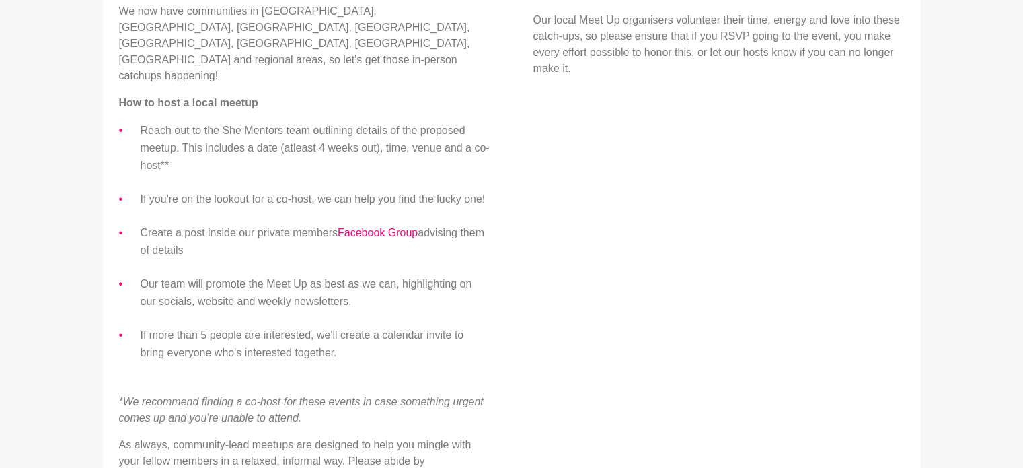
scroll to position [583, 0]
